Goal: Task Accomplishment & Management: Manage account settings

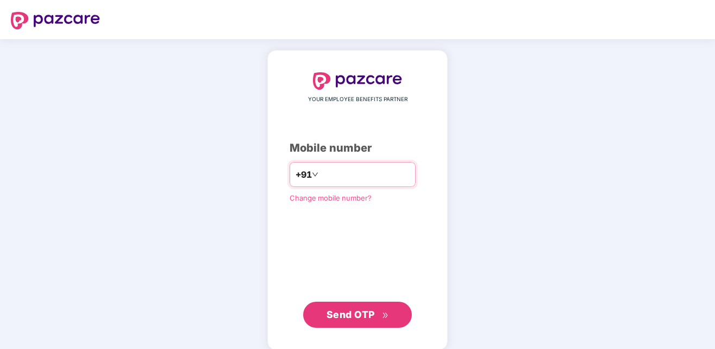
type input "**********"
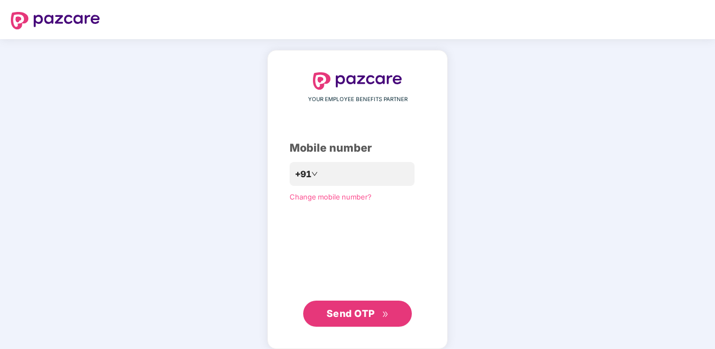
click at [370, 311] on span "Send OTP" at bounding box center [351, 313] width 48 height 11
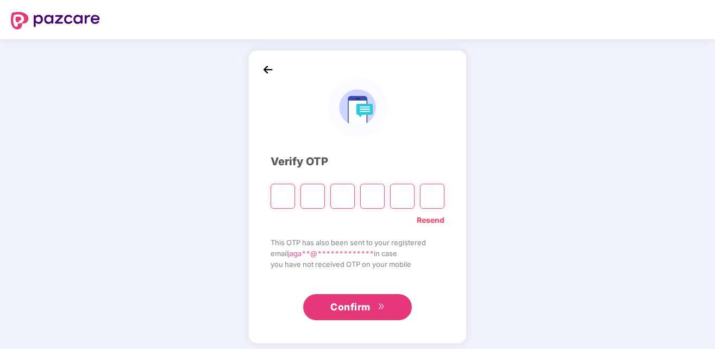
type input "*"
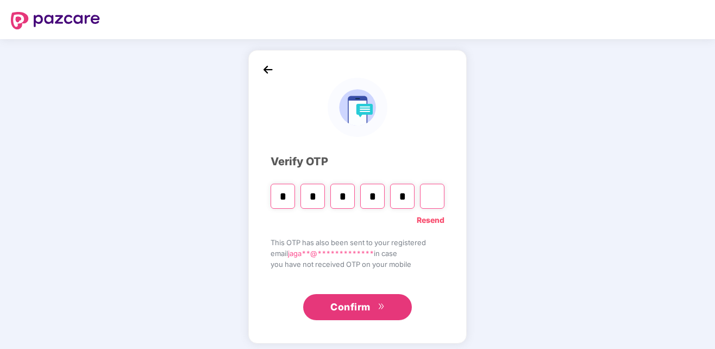
type input "*"
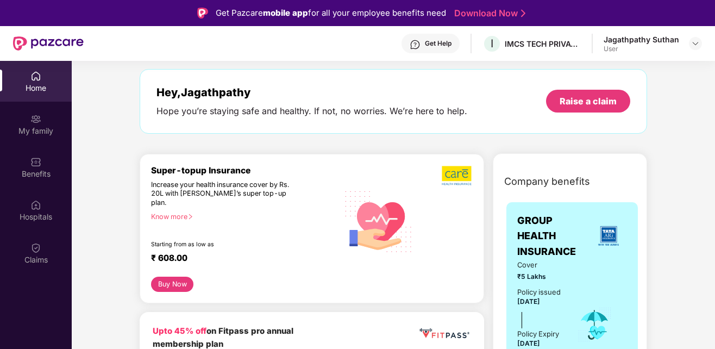
scroll to position [44, 0]
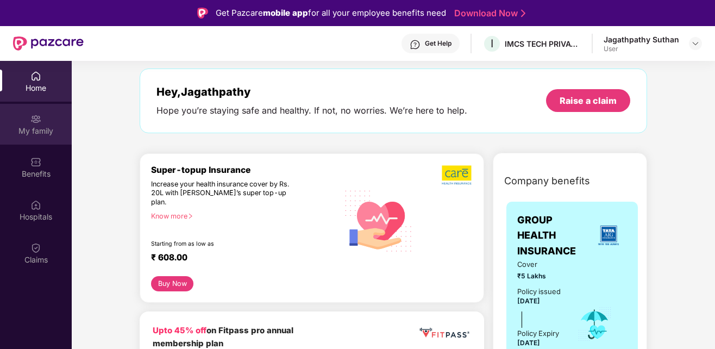
click at [17, 129] on div "My family" at bounding box center [36, 131] width 72 height 11
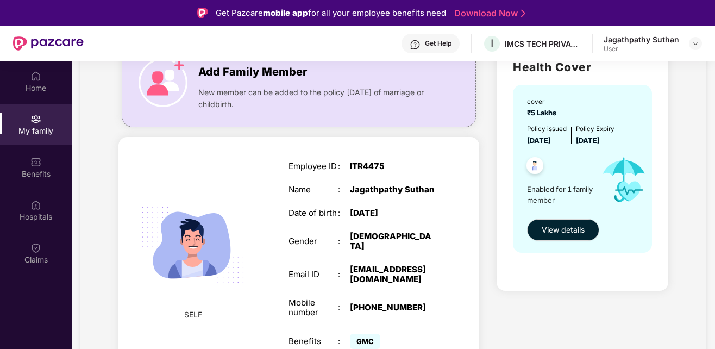
scroll to position [96, 0]
click at [431, 42] on div "Get Help" at bounding box center [438, 43] width 27 height 9
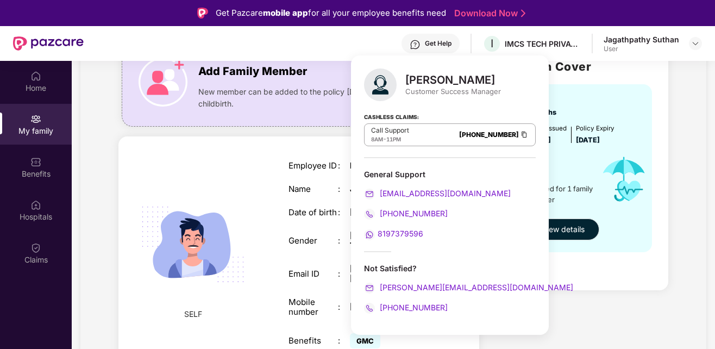
click at [216, 168] on div "SELF Employee ID : ITR4475 Name : [PERSON_NAME] Date of birth : [DEMOGRAPHIC_DA…" at bounding box center [299, 255] width 361 height 239
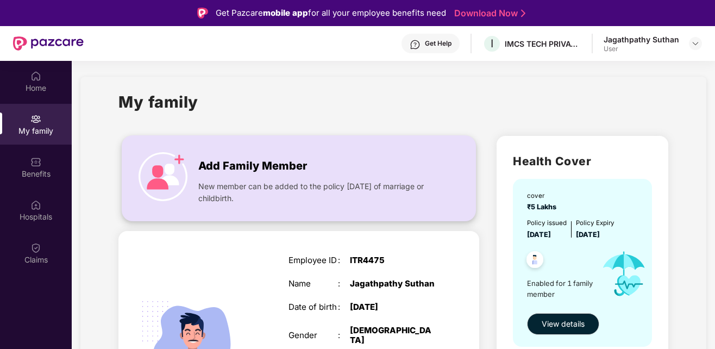
scroll to position [0, 0]
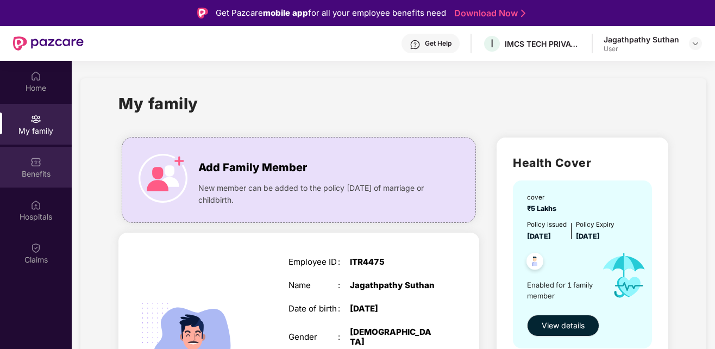
click at [43, 164] on div "Benefits" at bounding box center [36, 167] width 72 height 41
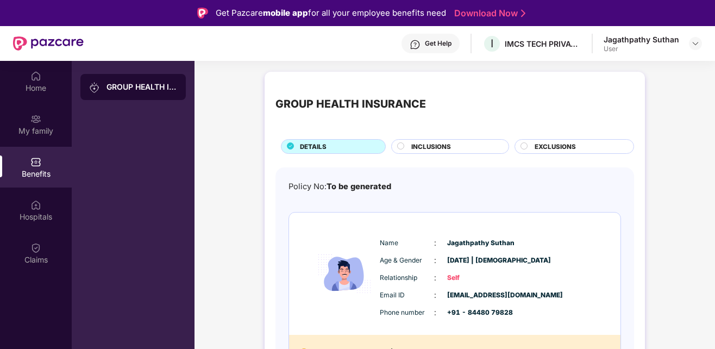
click at [440, 147] on span "INCLUSIONS" at bounding box center [432, 147] width 40 height 10
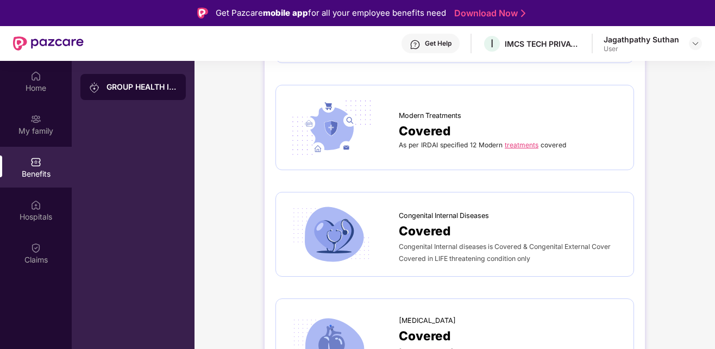
scroll to position [2210, 0]
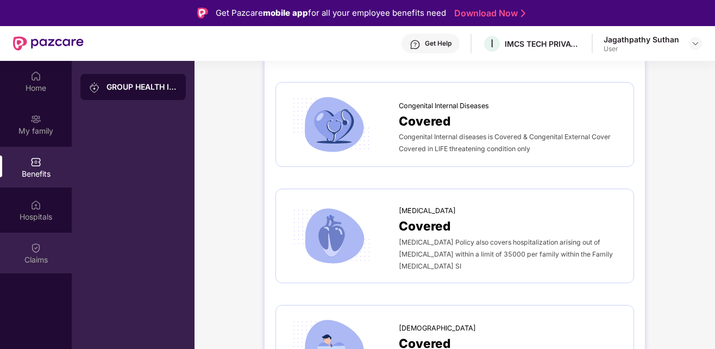
click at [45, 247] on div "Claims" at bounding box center [36, 253] width 72 height 41
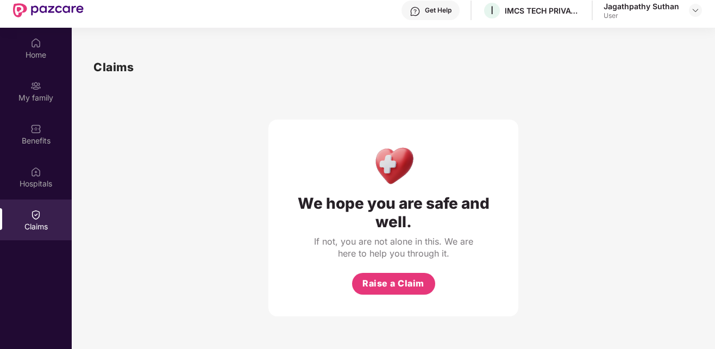
scroll to position [61, 0]
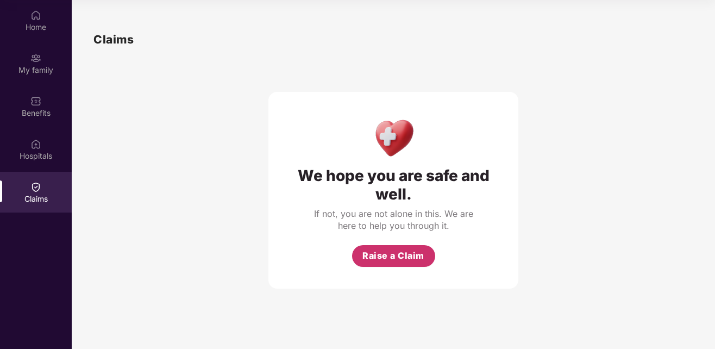
click at [387, 250] on span "Raise a Claim" at bounding box center [394, 256] width 62 height 14
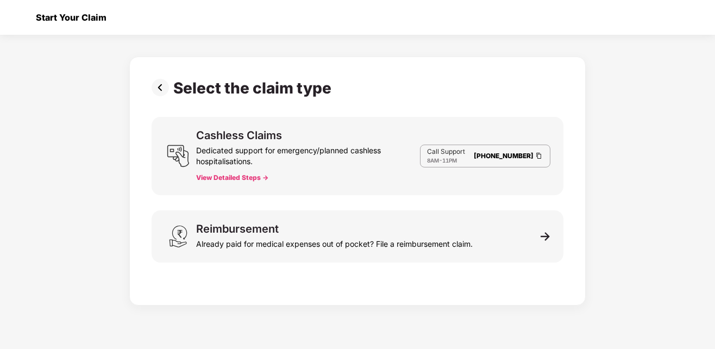
scroll to position [26, 0]
click at [22, 17] on div at bounding box center [20, 17] width 17 height 17
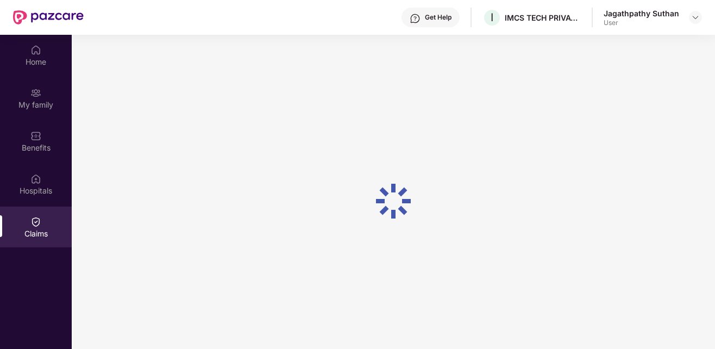
scroll to position [61, 0]
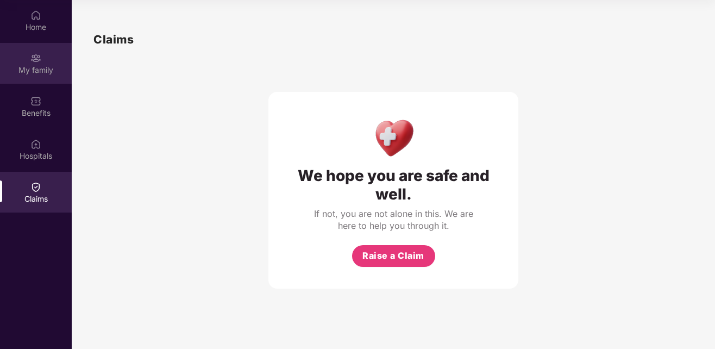
click at [39, 78] on div "My family" at bounding box center [36, 63] width 72 height 41
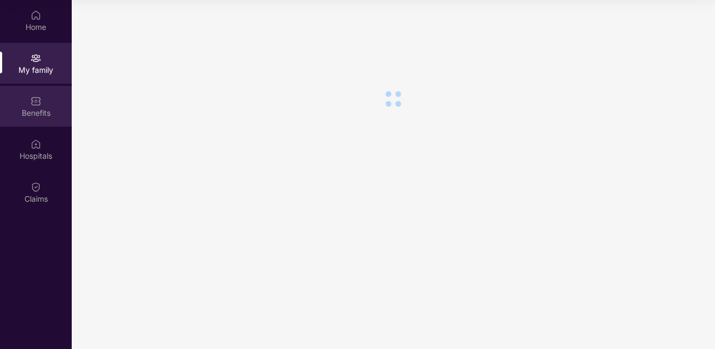
click at [42, 105] on div "Benefits" at bounding box center [36, 106] width 72 height 41
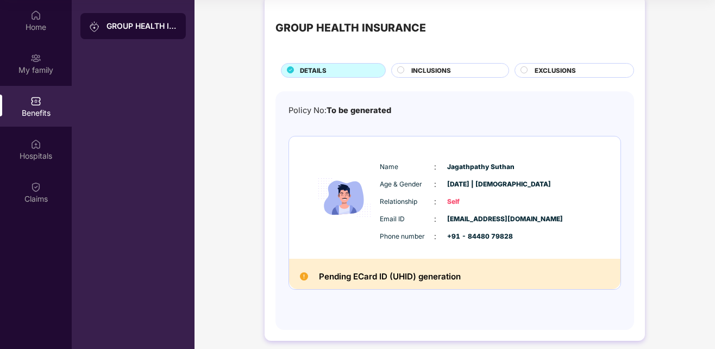
scroll to position [23, 0]
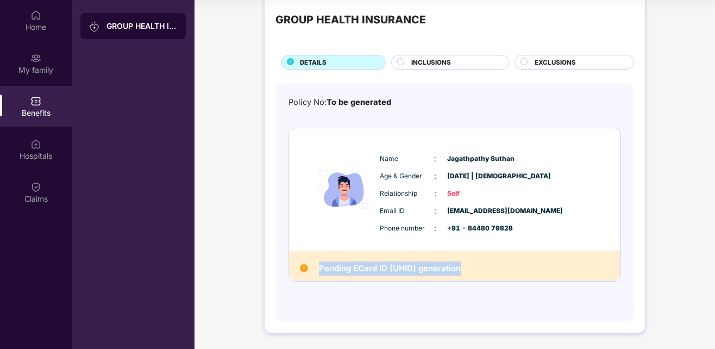
drag, startPoint x: 468, startPoint y: 267, endPoint x: 315, endPoint y: 268, distance: 152.8
click at [315, 268] on div "Pending ECard ID (UHID) generation" at bounding box center [455, 266] width 332 height 30
click at [186, 239] on div "GROUP HEALTH INSURANCE" at bounding box center [133, 174] width 123 height 349
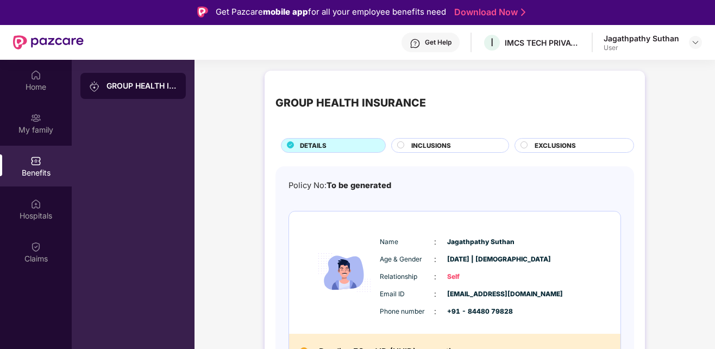
scroll to position [0, 0]
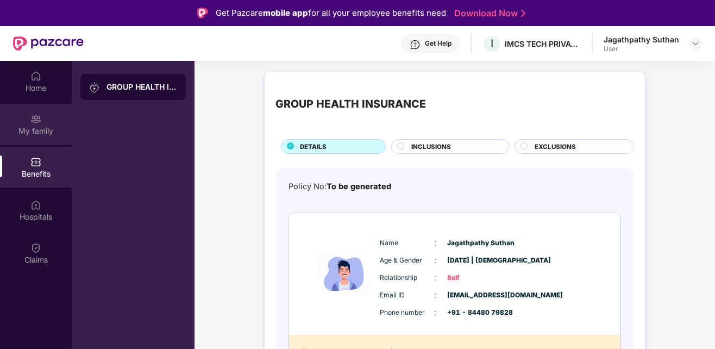
click at [36, 122] on img at bounding box center [35, 119] width 11 height 11
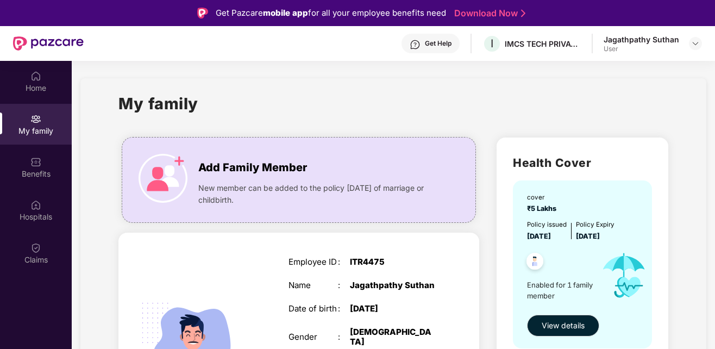
scroll to position [96, 0]
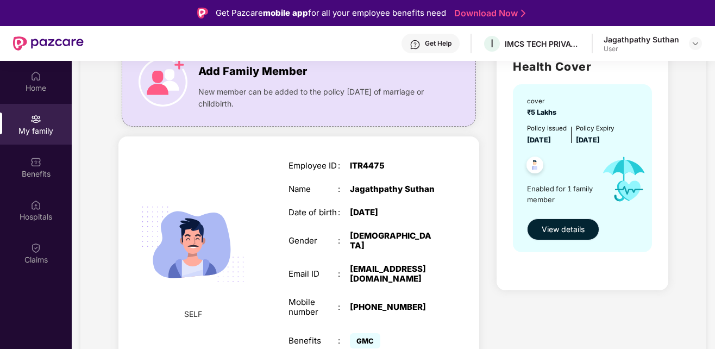
click at [553, 226] on span "View details" at bounding box center [563, 229] width 43 height 12
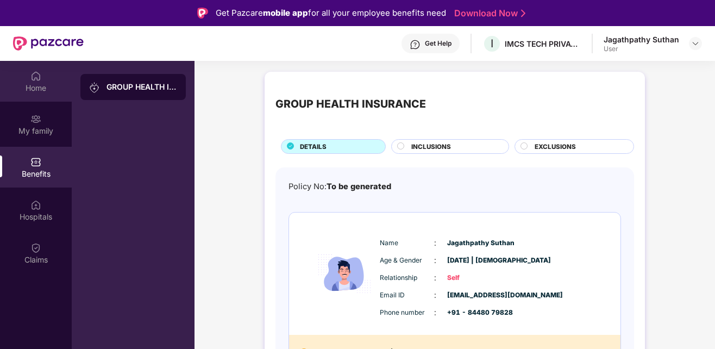
click at [54, 82] on div "Home" at bounding box center [36, 81] width 72 height 41
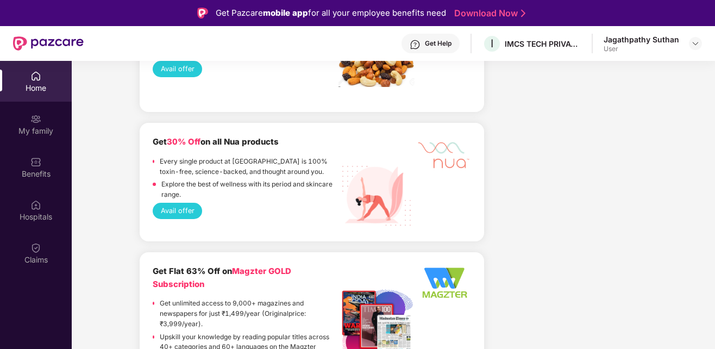
scroll to position [1848, 0]
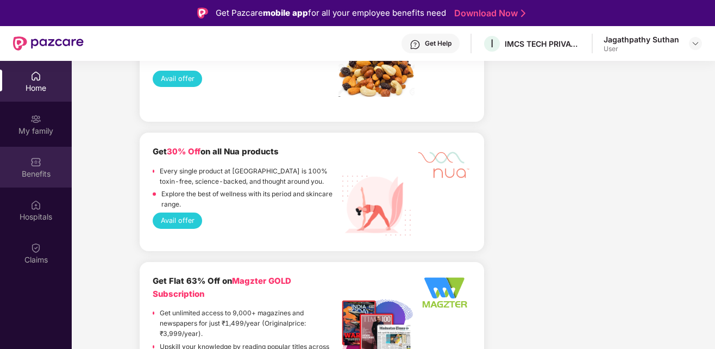
click at [41, 159] on img at bounding box center [35, 162] width 11 height 11
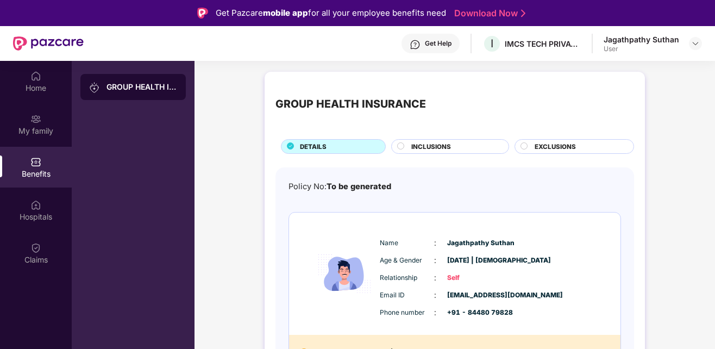
click at [435, 149] on span "INCLUSIONS" at bounding box center [432, 147] width 40 height 10
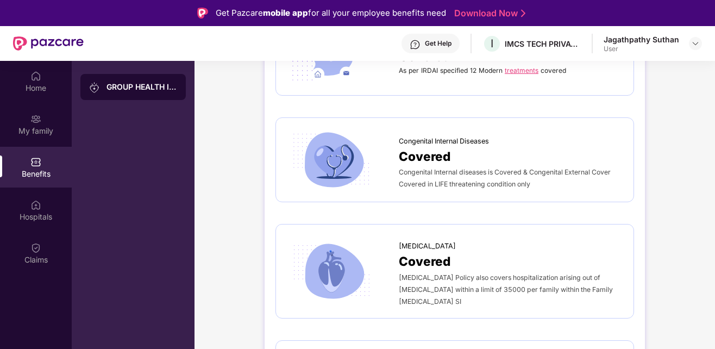
scroll to position [2210, 0]
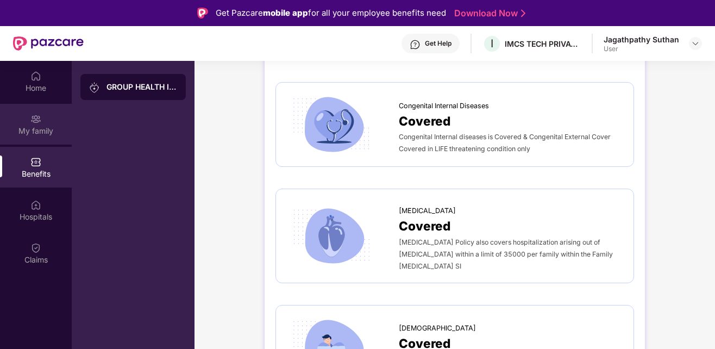
click at [32, 119] on img at bounding box center [35, 119] width 11 height 11
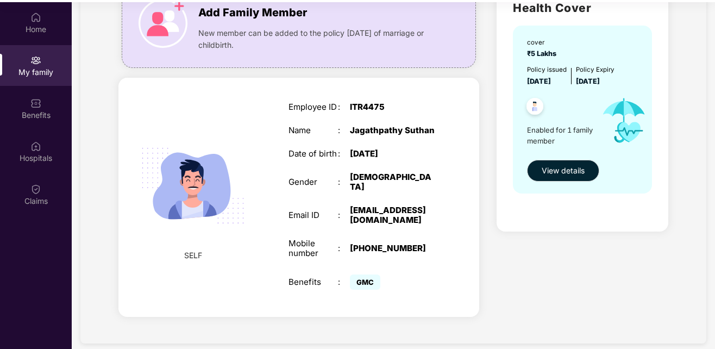
scroll to position [61, 0]
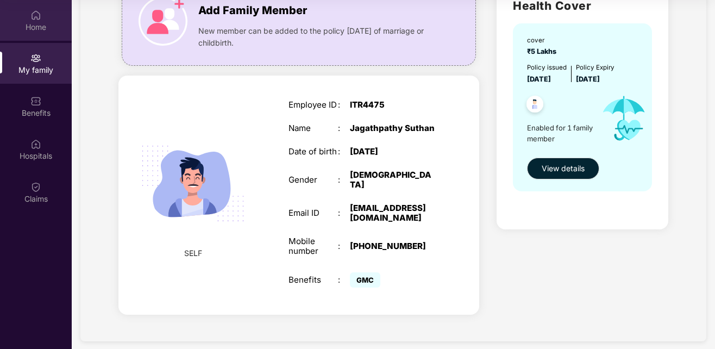
click at [34, 21] on div "Home" at bounding box center [36, 20] width 72 height 41
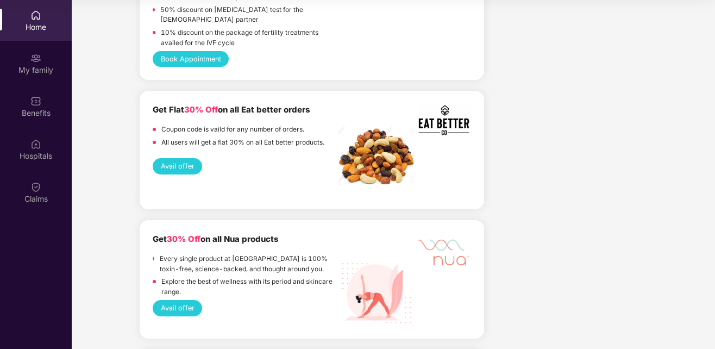
scroll to position [1740, 0]
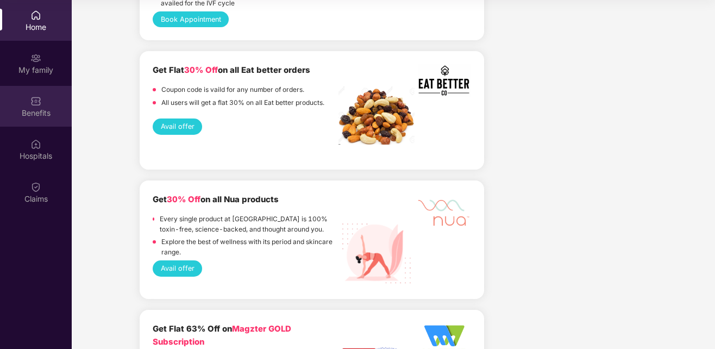
click at [30, 98] on img at bounding box center [35, 101] width 11 height 11
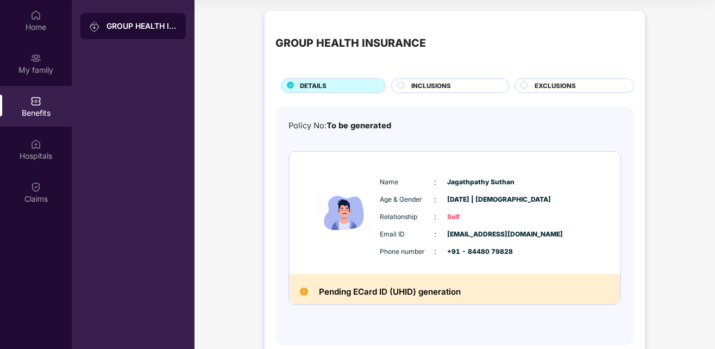
click at [421, 85] on span "INCLUSIONS" at bounding box center [432, 86] width 40 height 10
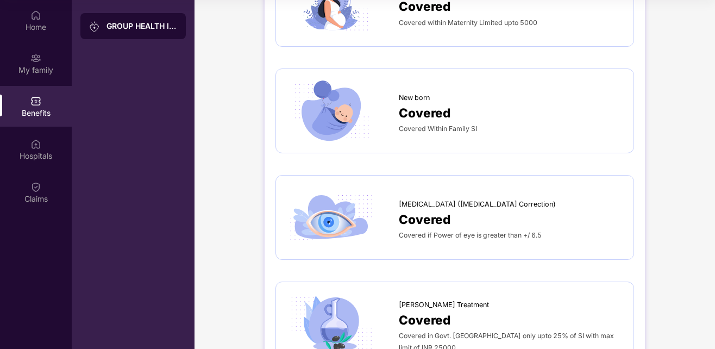
scroll to position [1359, 0]
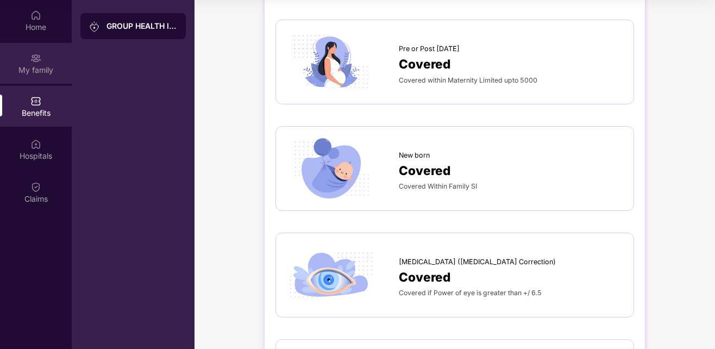
click at [33, 62] on img at bounding box center [35, 58] width 11 height 11
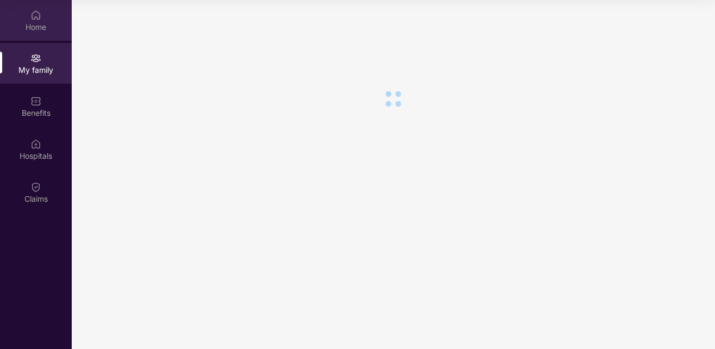
click at [28, 20] on div "Home" at bounding box center [36, 20] width 72 height 41
